Goal: Task Accomplishment & Management: Manage account settings

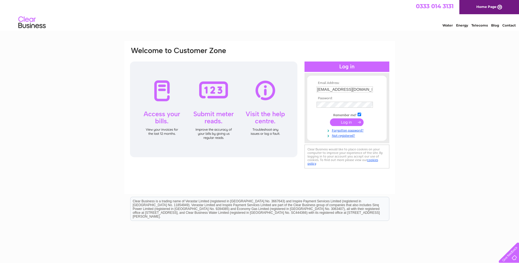
click at [338, 122] on input "submit" at bounding box center [347, 122] width 34 height 8
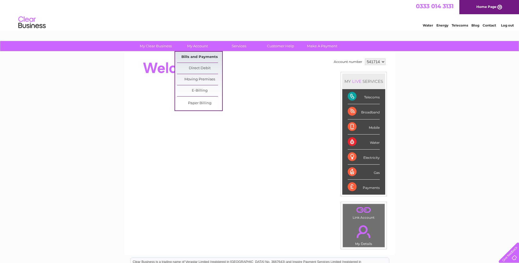
click at [195, 57] on link "Bills and Payments" at bounding box center [199, 57] width 45 height 11
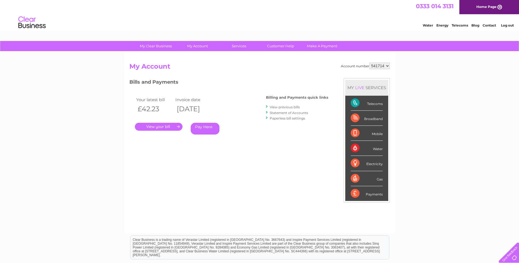
click at [164, 126] on link "." at bounding box center [159, 127] width 48 height 8
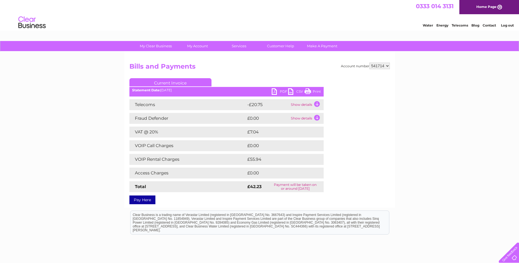
click at [506, 25] on link "Log out" at bounding box center [507, 25] width 13 height 4
